Goal: Navigation & Orientation: Find specific page/section

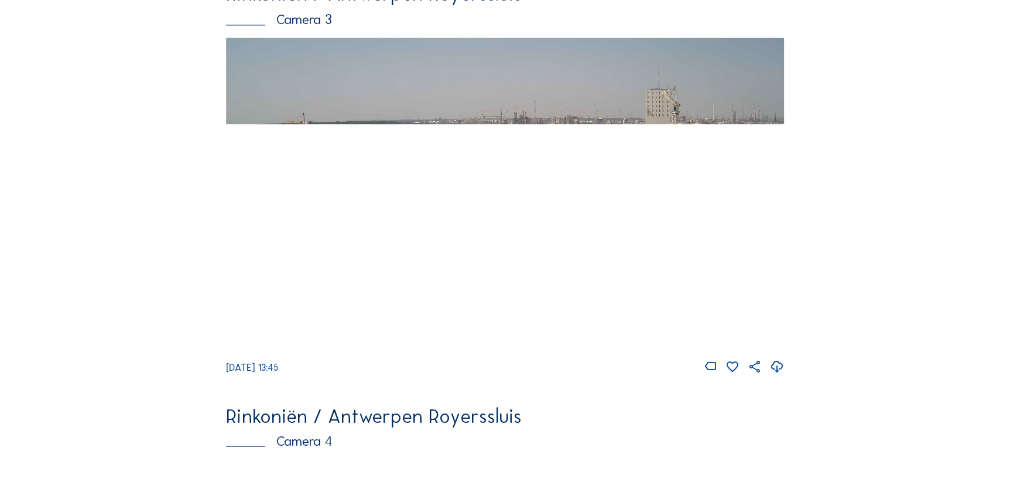
scroll to position [1366, 0]
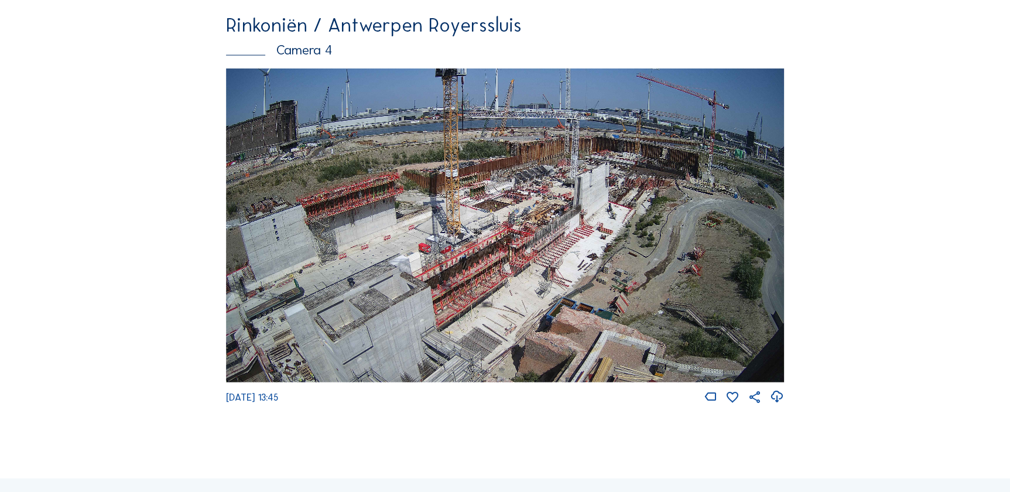
click at [330, 231] on img at bounding box center [505, 226] width 559 height 314
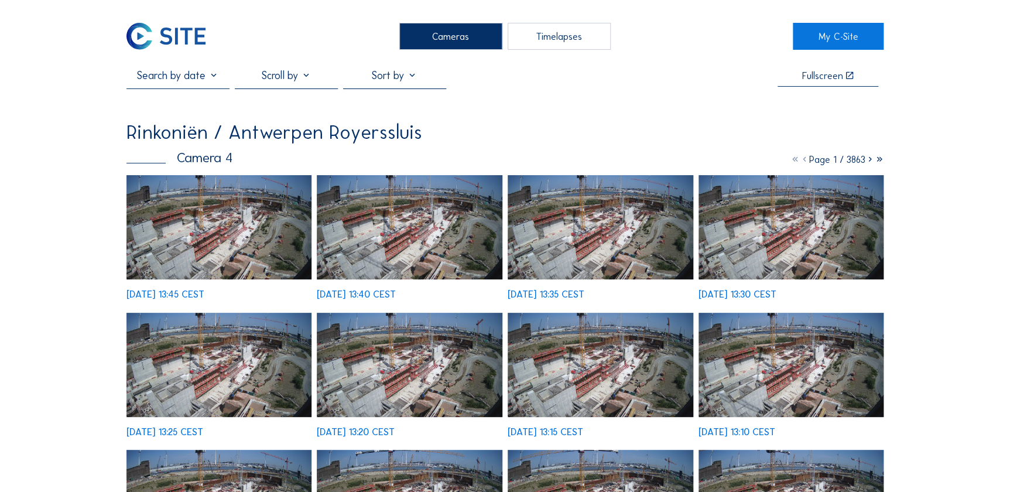
click at [248, 248] on img at bounding box center [219, 227] width 186 height 104
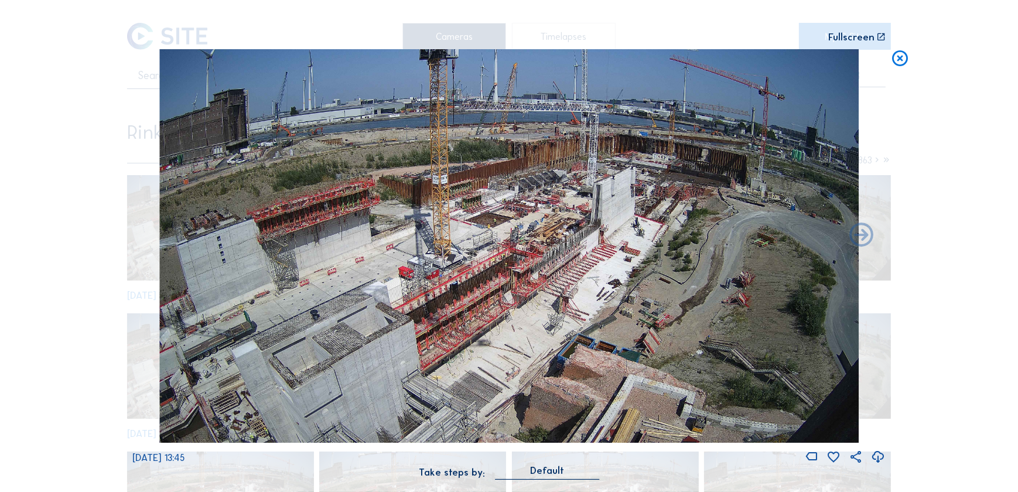
click at [523, 64] on icon at bounding box center [899, 59] width 19 height 20
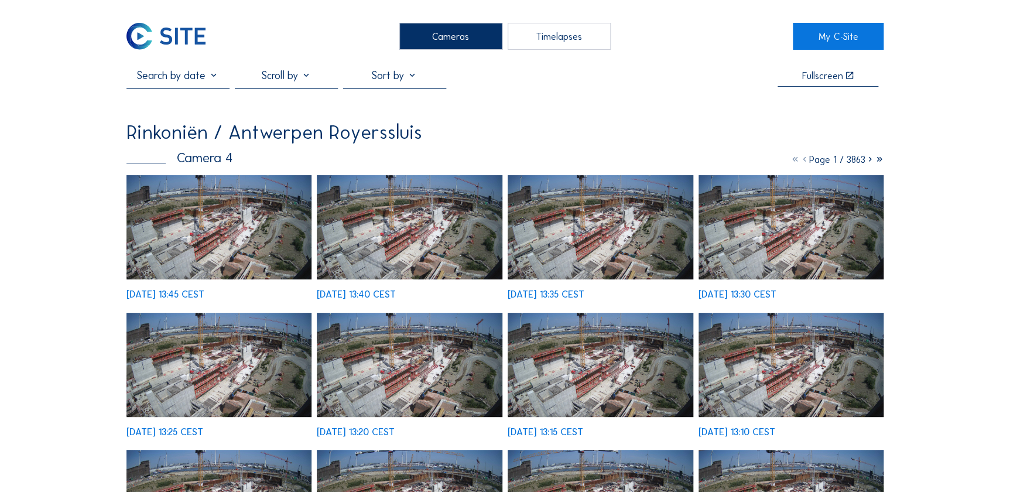
click at [476, 36] on div "Cameras" at bounding box center [450, 36] width 103 height 26
